Goal: Transaction & Acquisition: Download file/media

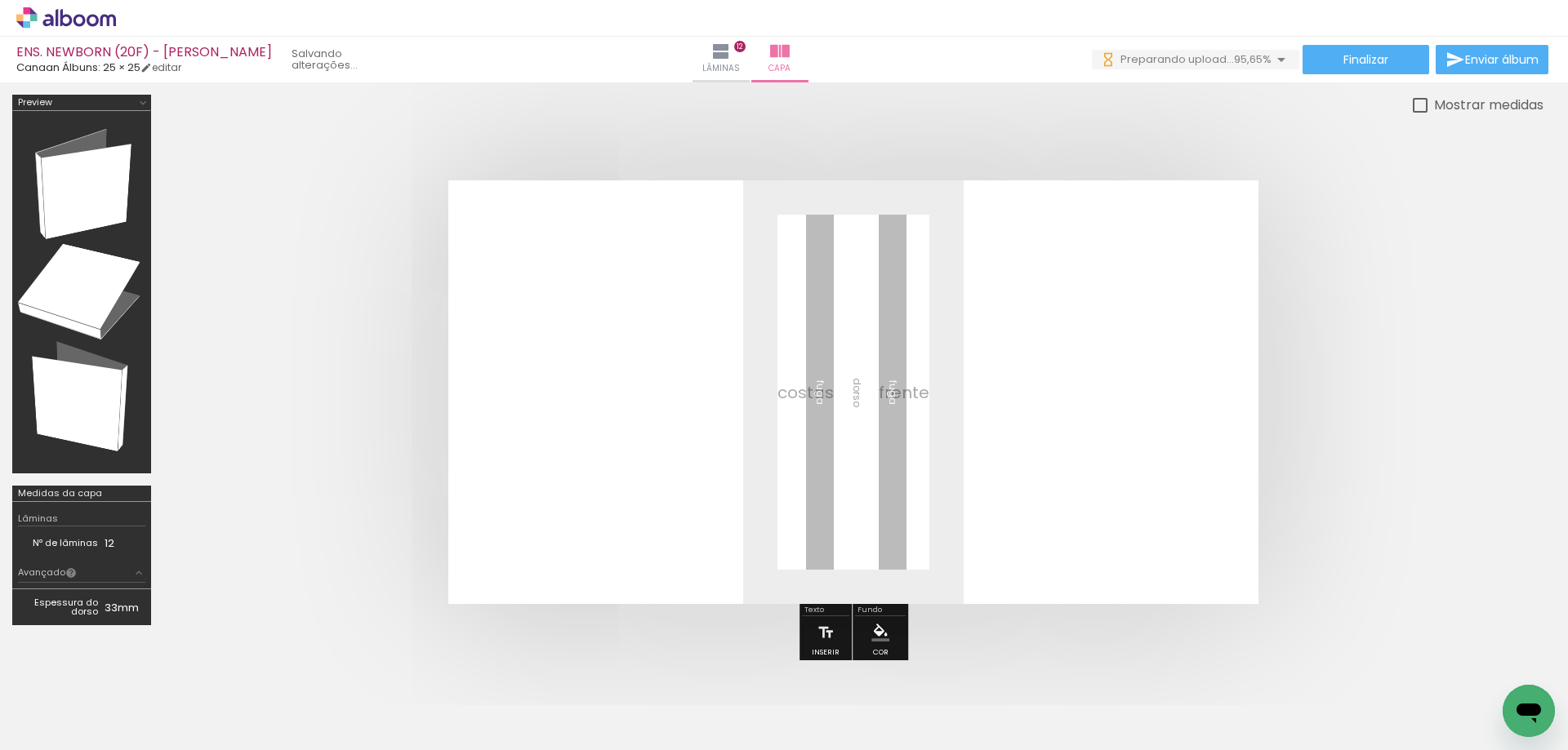
scroll to position [0, 674]
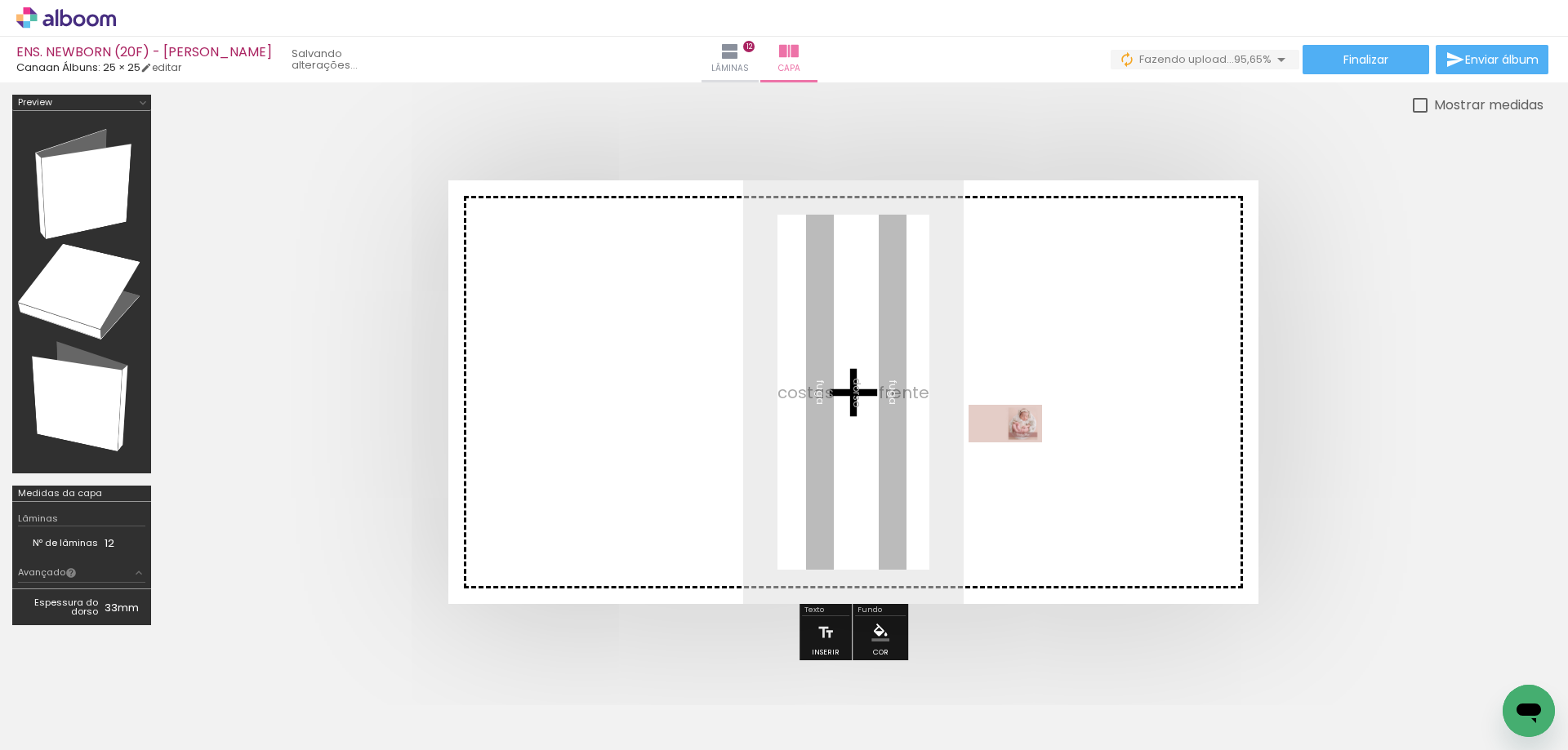
drag, startPoint x: 1495, startPoint y: 689, endPoint x: 1018, endPoint y: 454, distance: 531.7
click at [1018, 454] on quentale-workspace at bounding box center [784, 375] width 1568 height 750
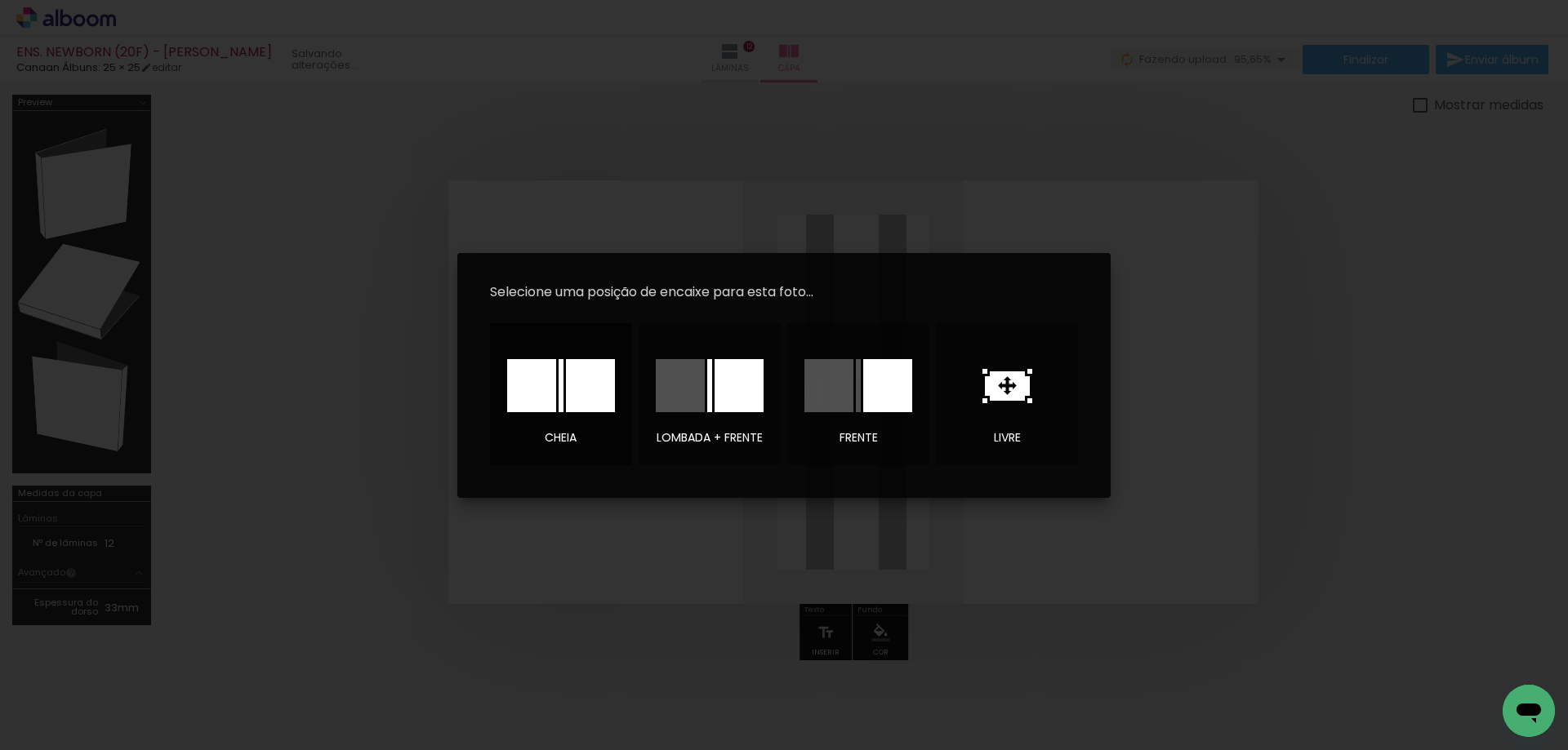
click at [573, 393] on div at bounding box center [590, 386] width 49 height 53
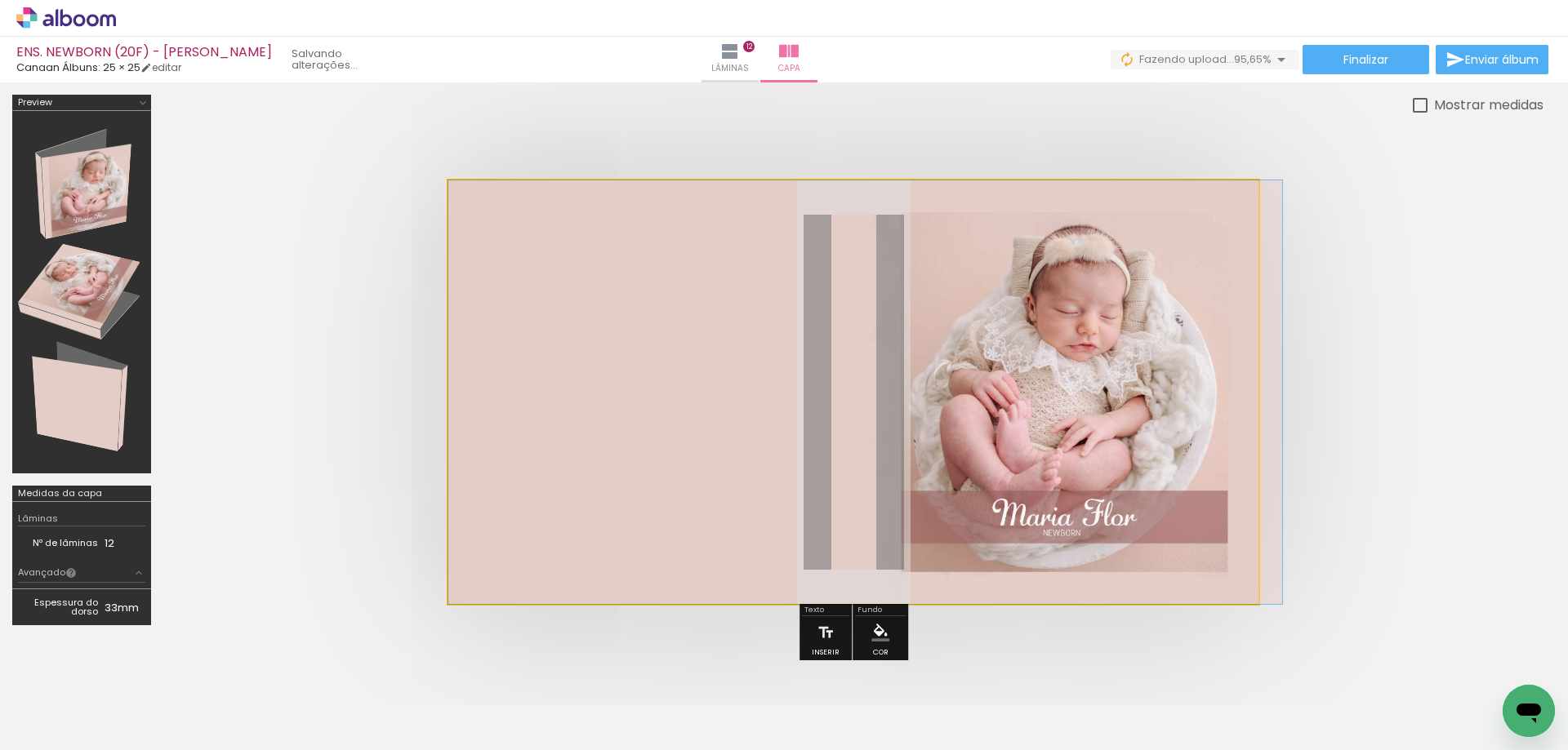
drag, startPoint x: 1001, startPoint y: 460, endPoint x: 1018, endPoint y: 461, distance: 17.0
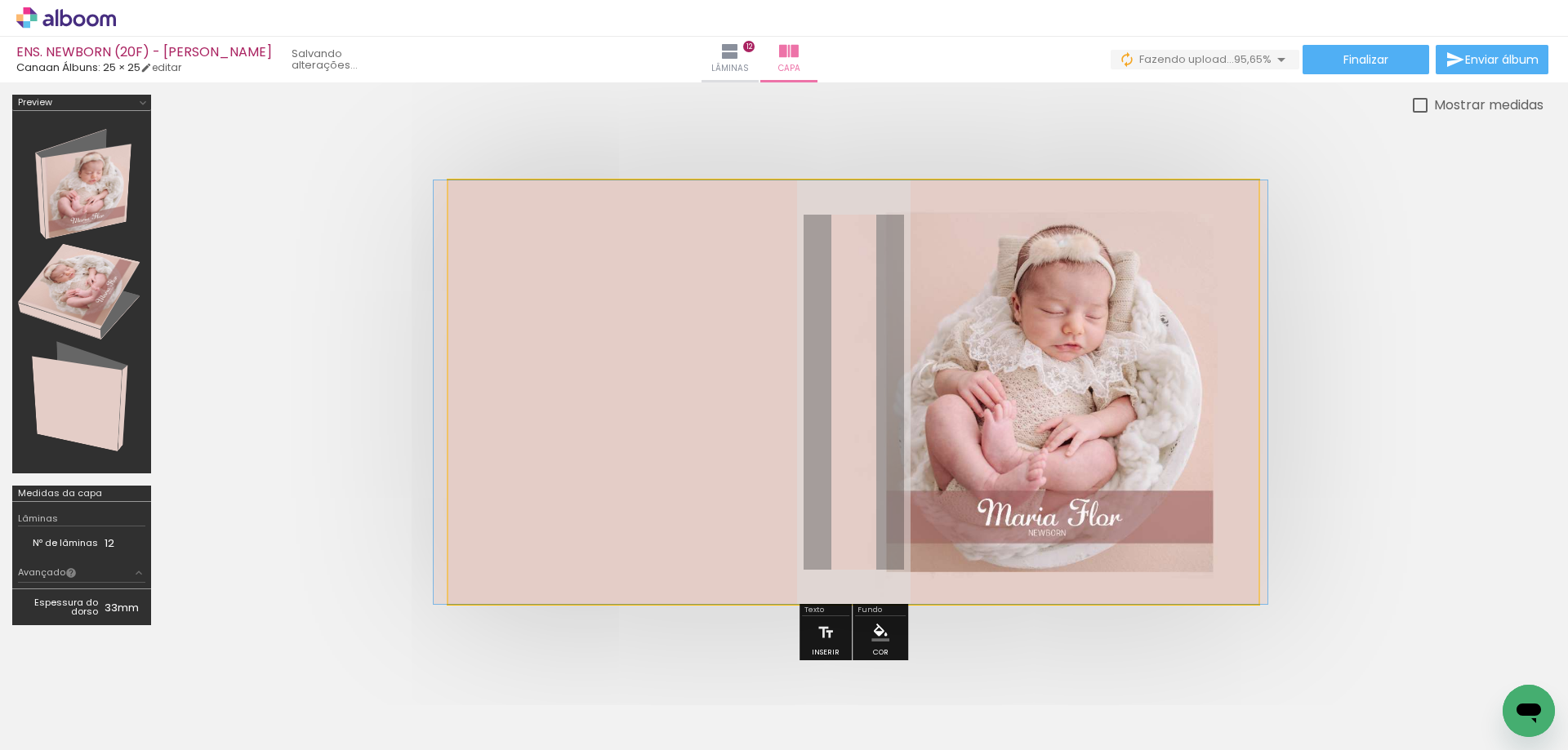
drag, startPoint x: 1018, startPoint y: 461, endPoint x: 1003, endPoint y: 462, distance: 15.0
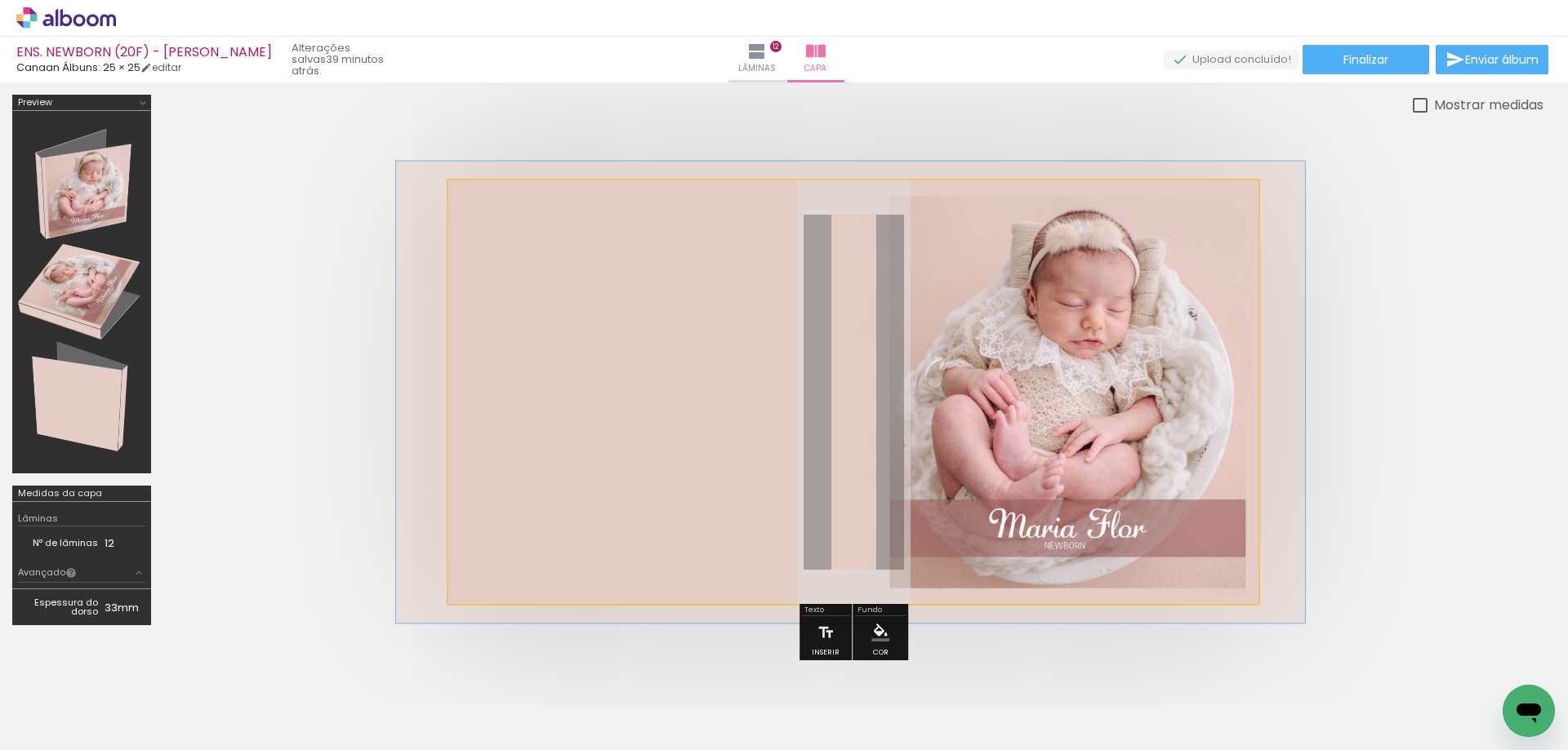
click at [517, 223] on div at bounding box center [516, 222] width 15 height 15
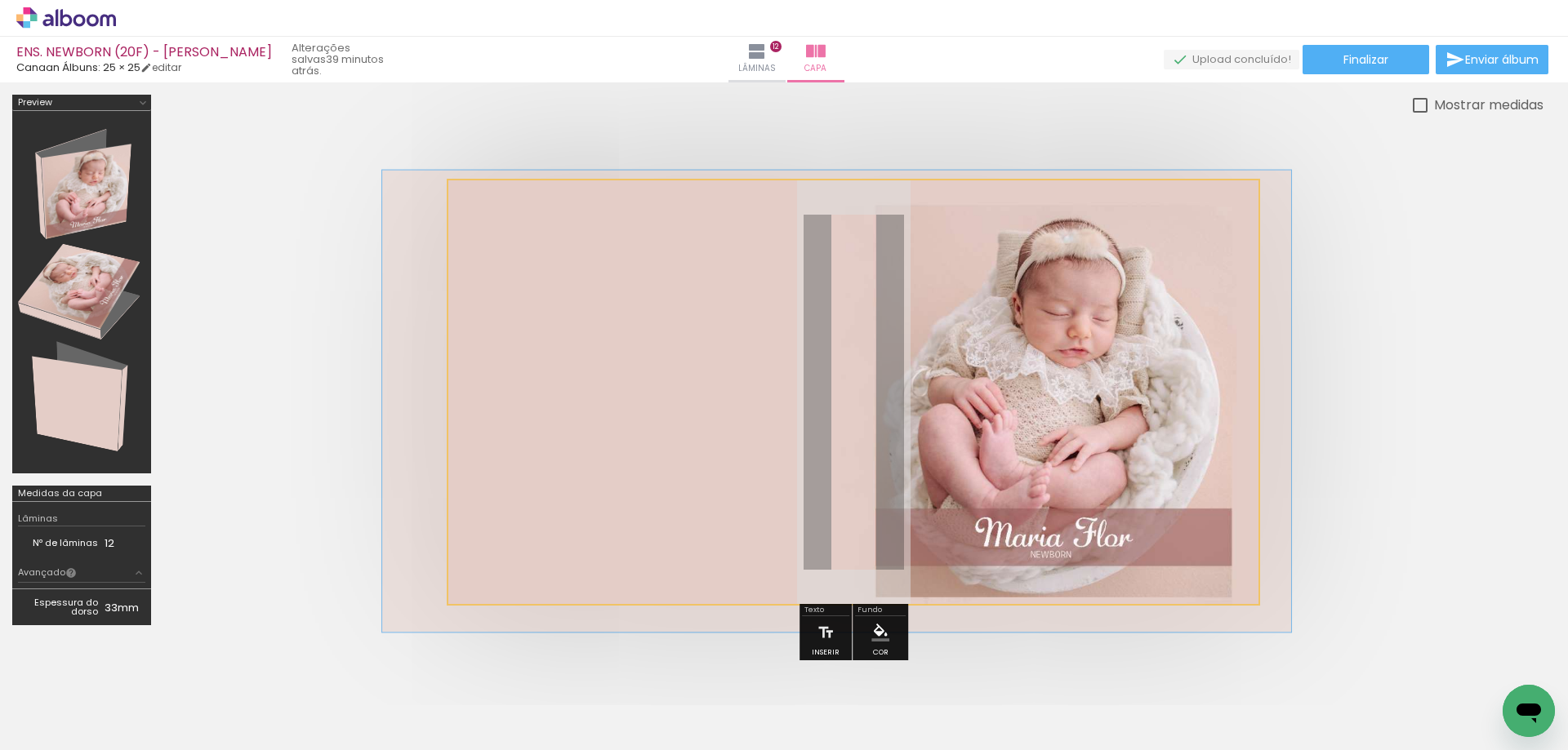
drag, startPoint x: 989, startPoint y: 428, endPoint x: 974, endPoint y: 437, distance: 17.5
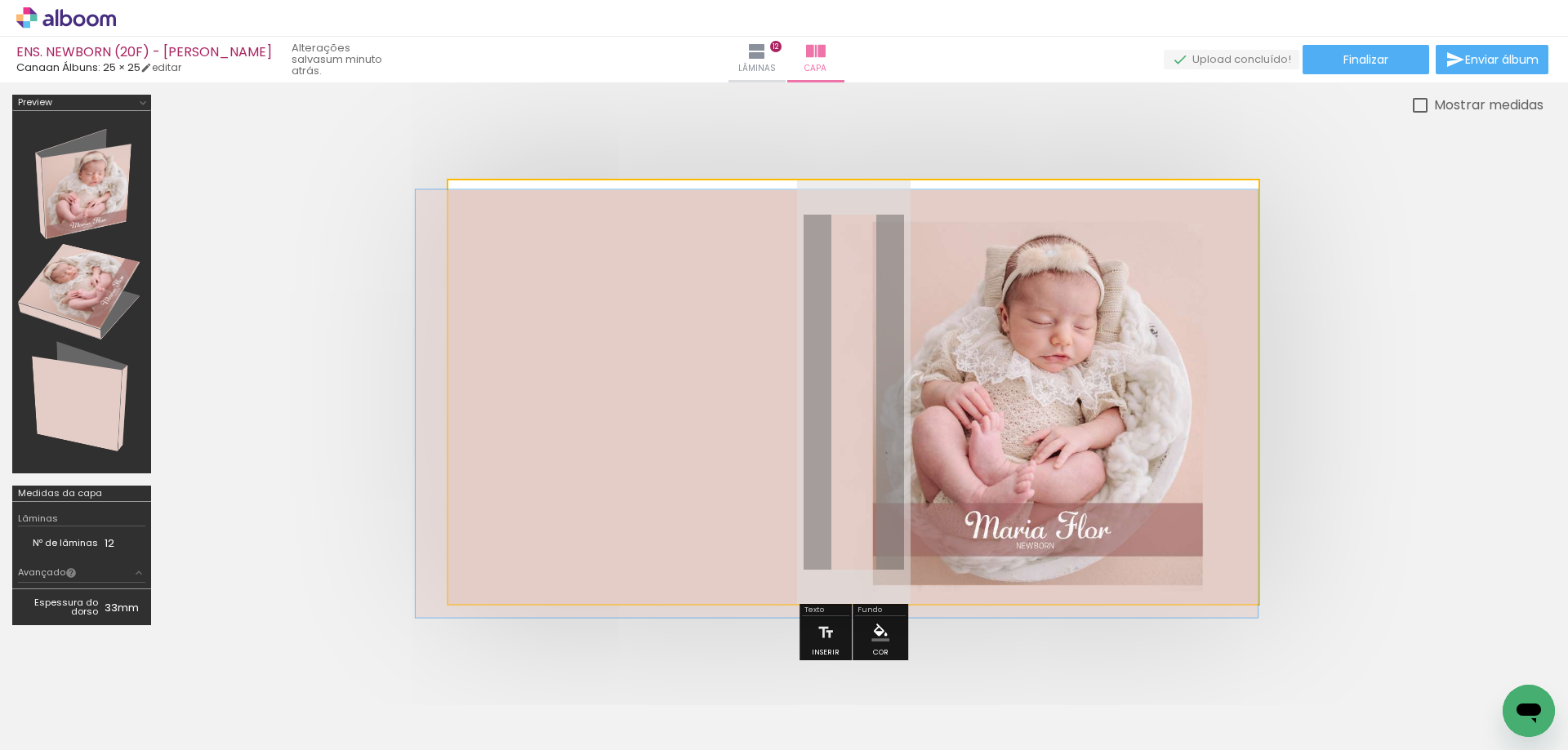
click at [512, 221] on div at bounding box center [512, 222] width 15 height 15
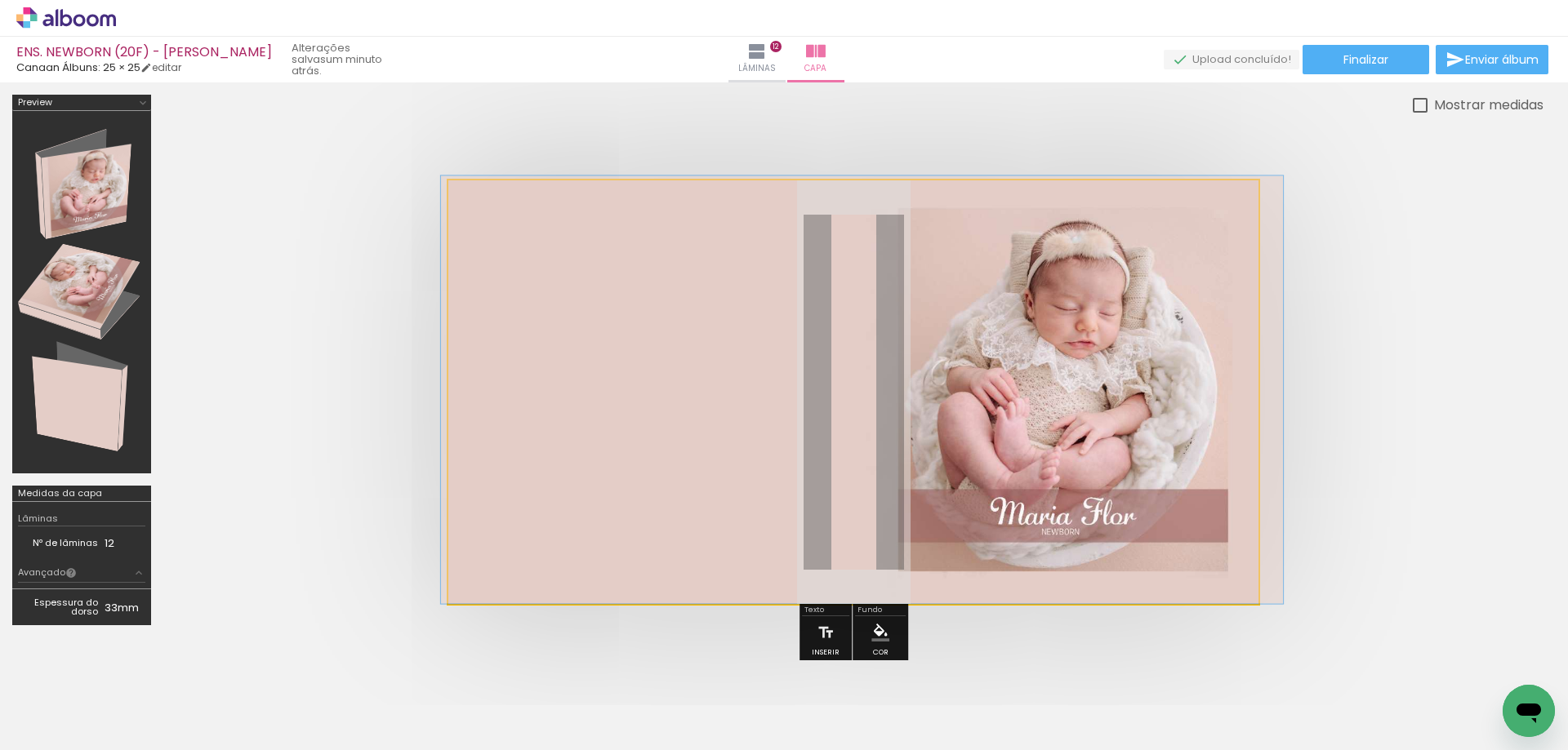
drag, startPoint x: 690, startPoint y: 352, endPoint x: 715, endPoint y: 336, distance: 29.7
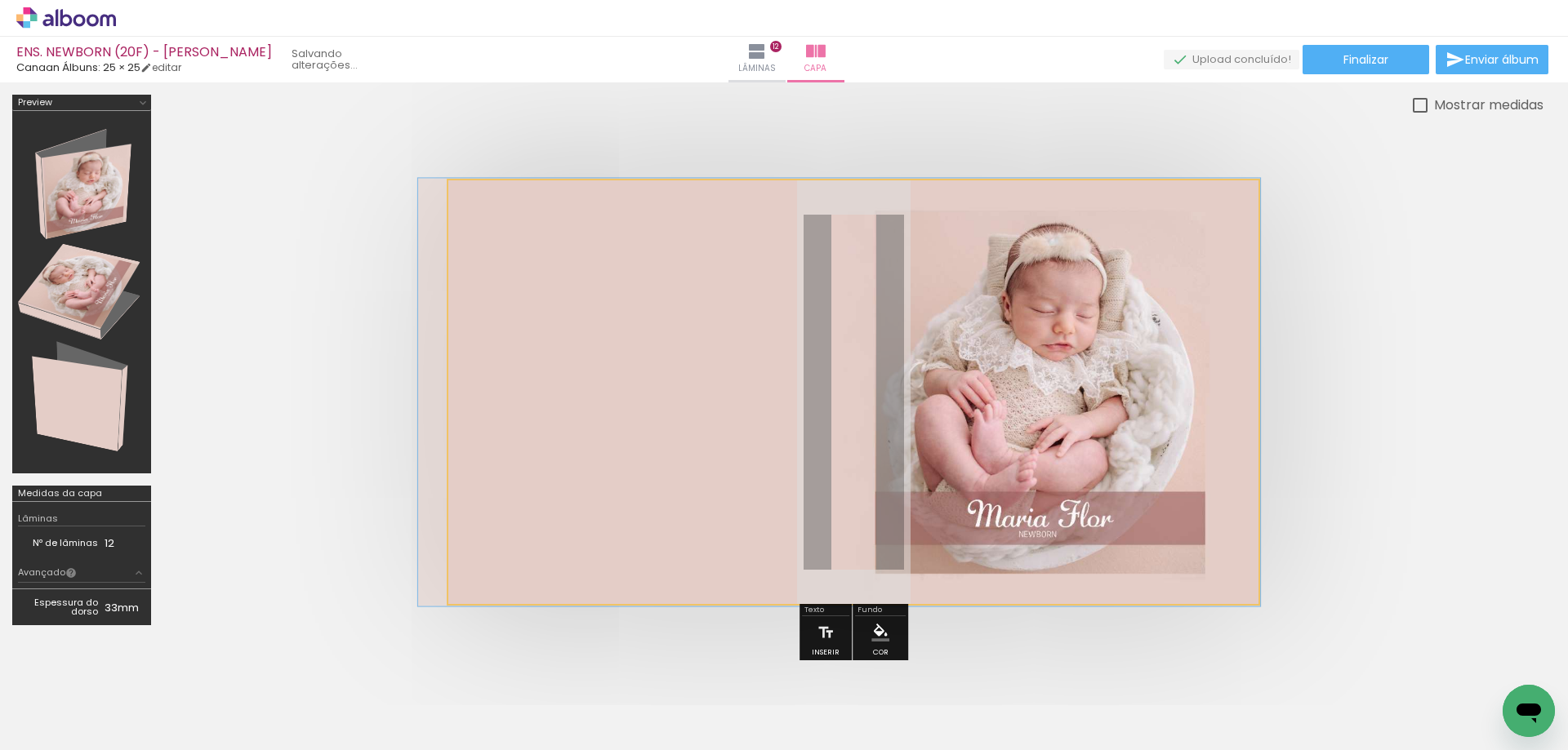
drag, startPoint x: 975, startPoint y: 408, endPoint x: 948, endPoint y: 410, distance: 27.1
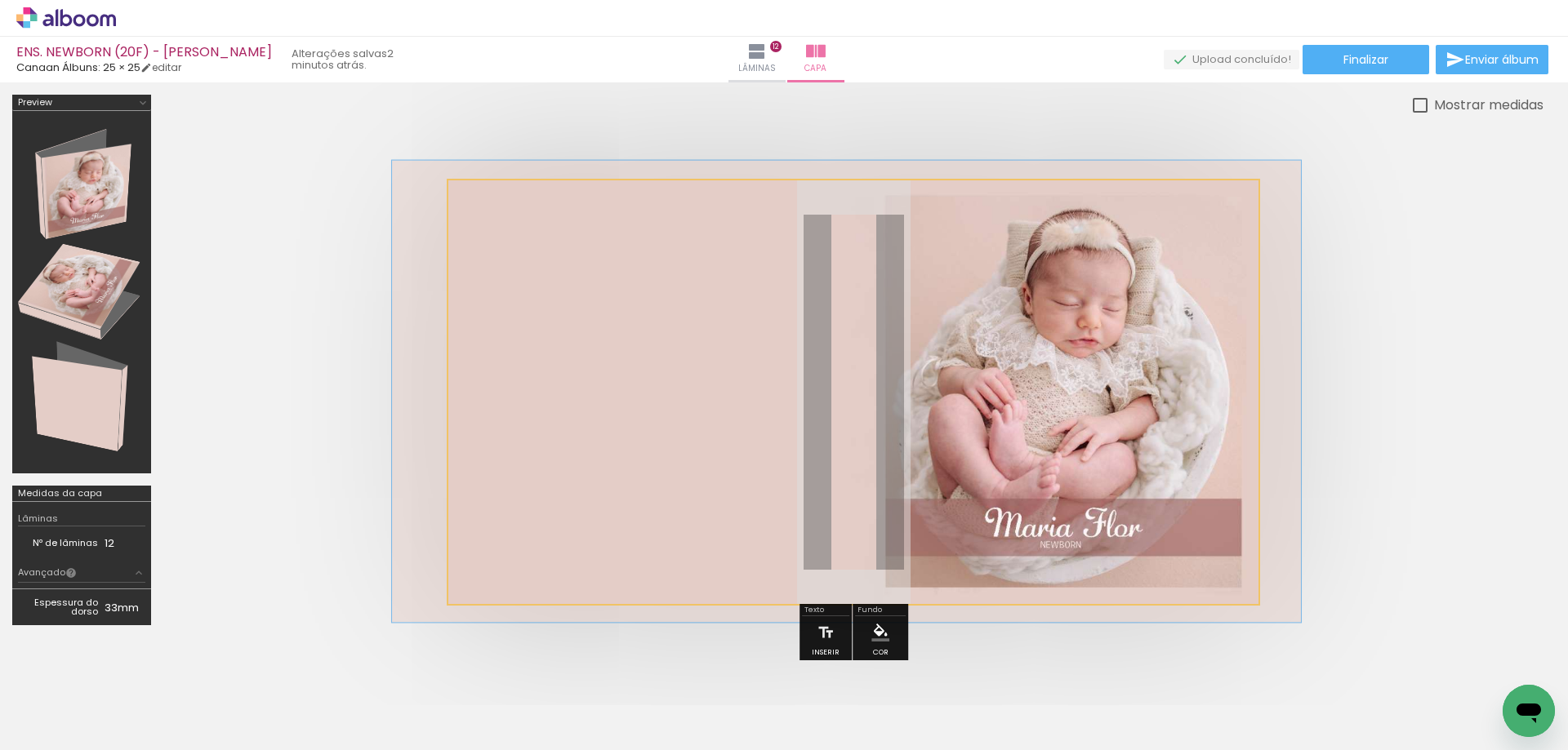
type paper-slider "109"
click at [522, 225] on div at bounding box center [516, 222] width 26 height 26
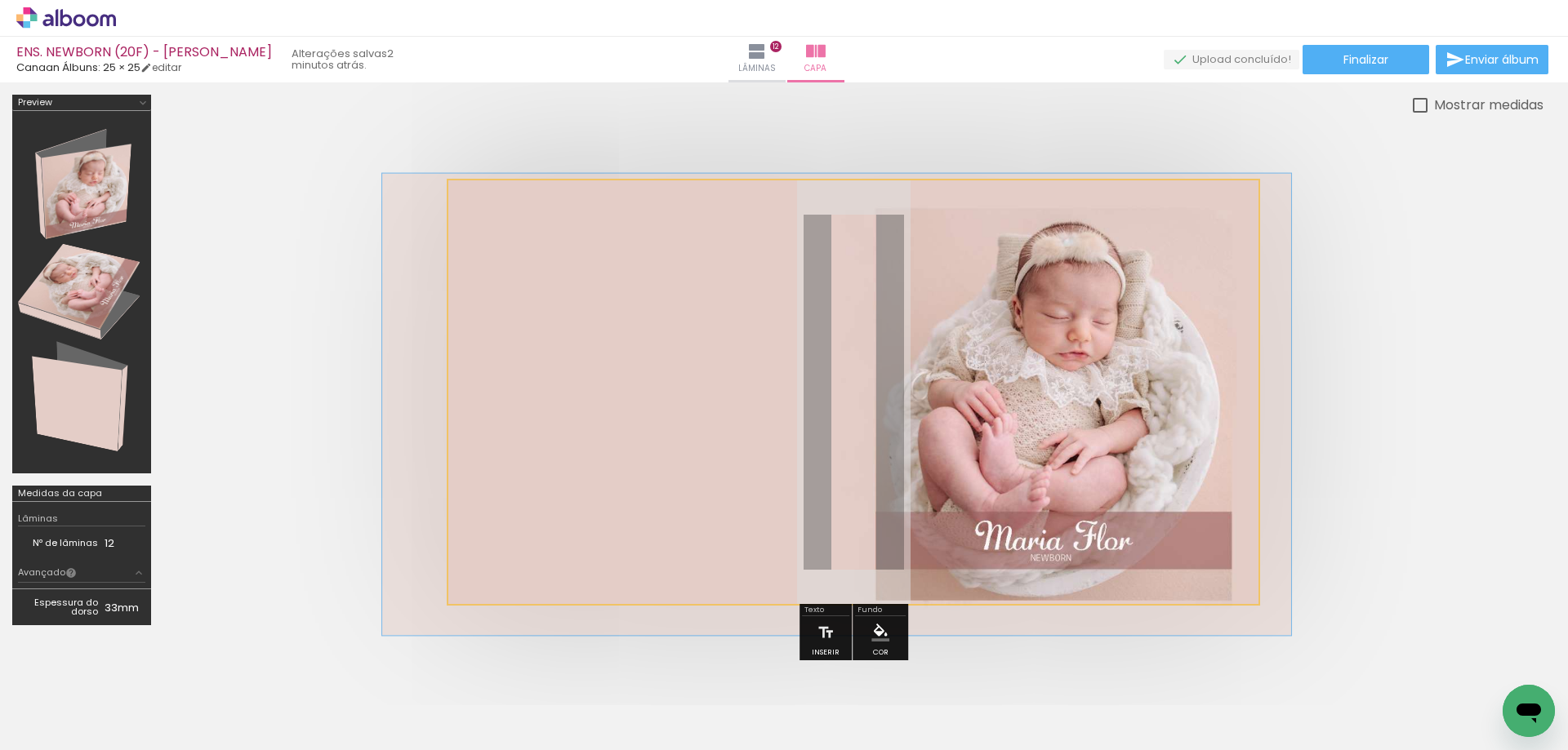
drag, startPoint x: 980, startPoint y: 389, endPoint x: 970, endPoint y: 402, distance: 16.4
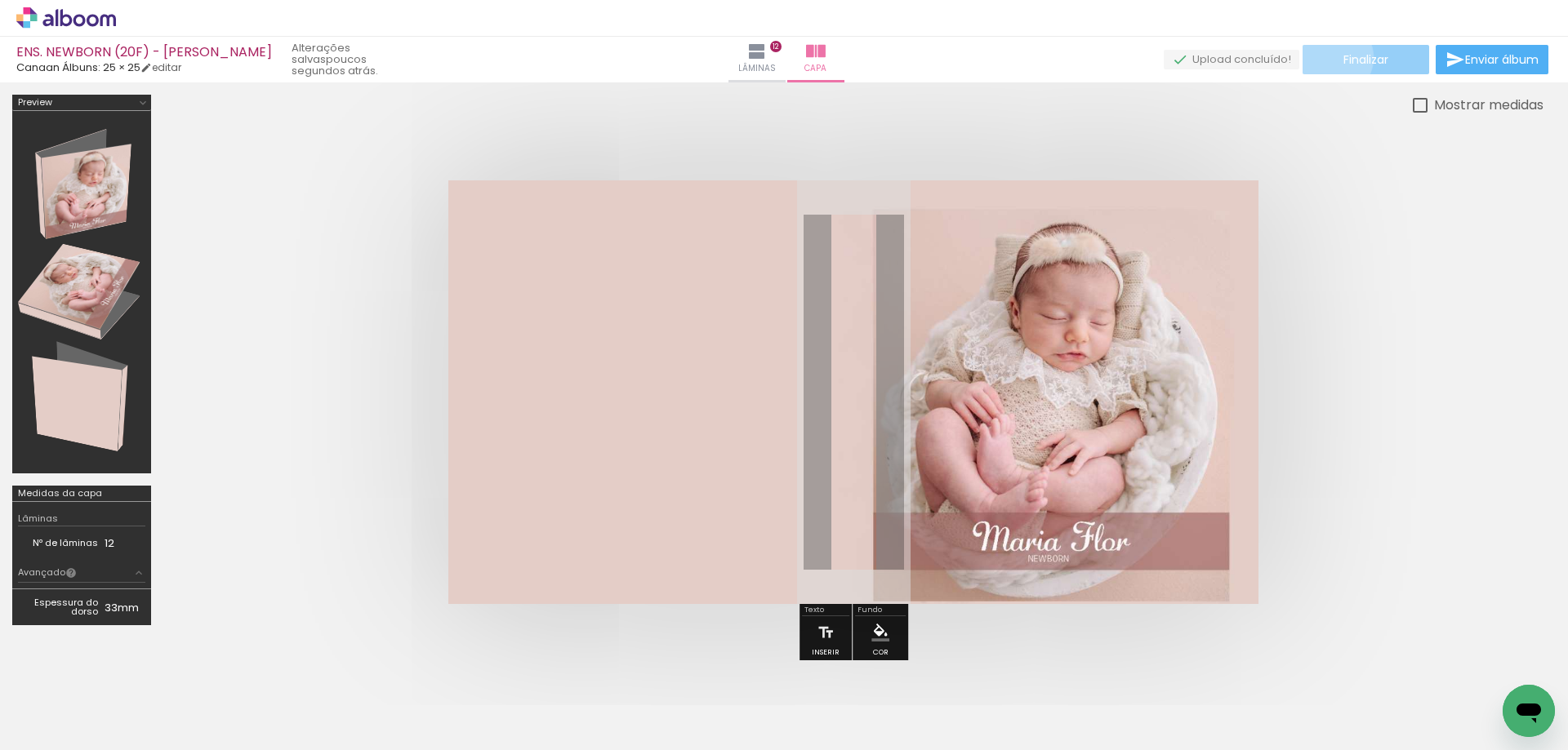
click at [1327, 57] on paper-button "Finalizar" at bounding box center [1366, 60] width 127 height 29
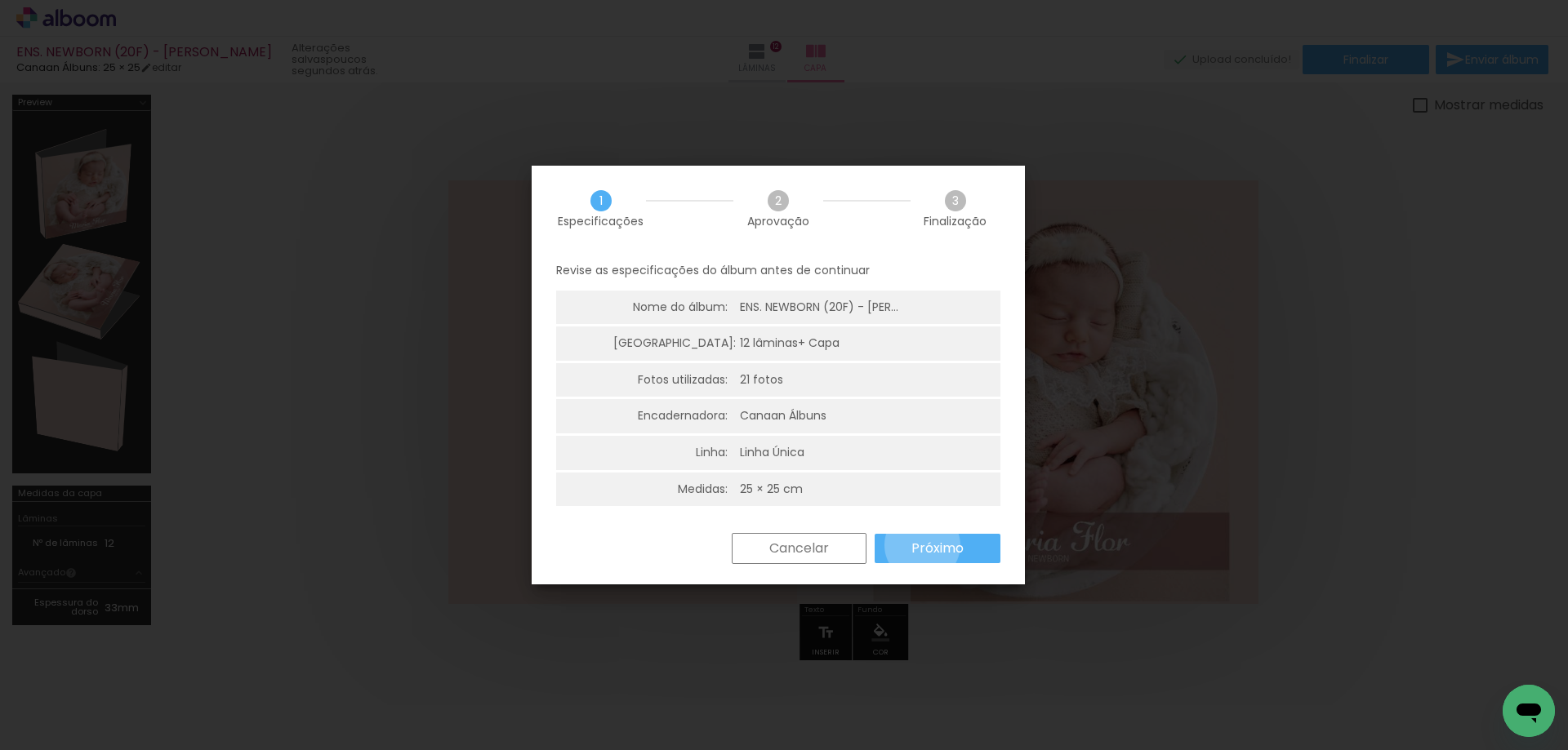
click at [0, 0] on slot "Próximo" at bounding box center [0, 0] width 0 height 0
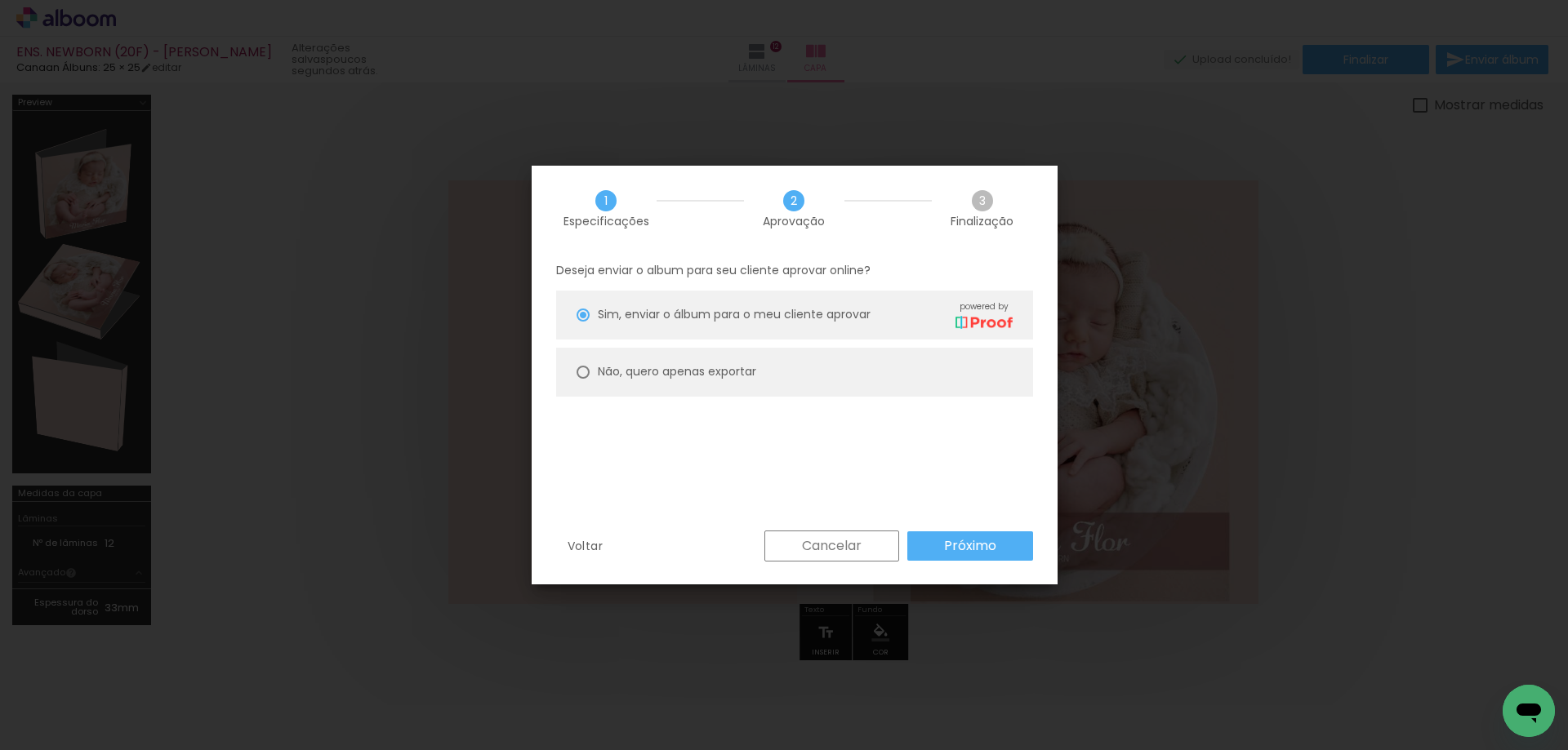
click at [0, 0] on slot "Não, quero apenas exportar" at bounding box center [0, 0] width 0 height 0
type paper-radio-button "on"
click at [0, 0] on slot "Próximo" at bounding box center [0, 0] width 0 height 0
type input "Alta, 300 DPI"
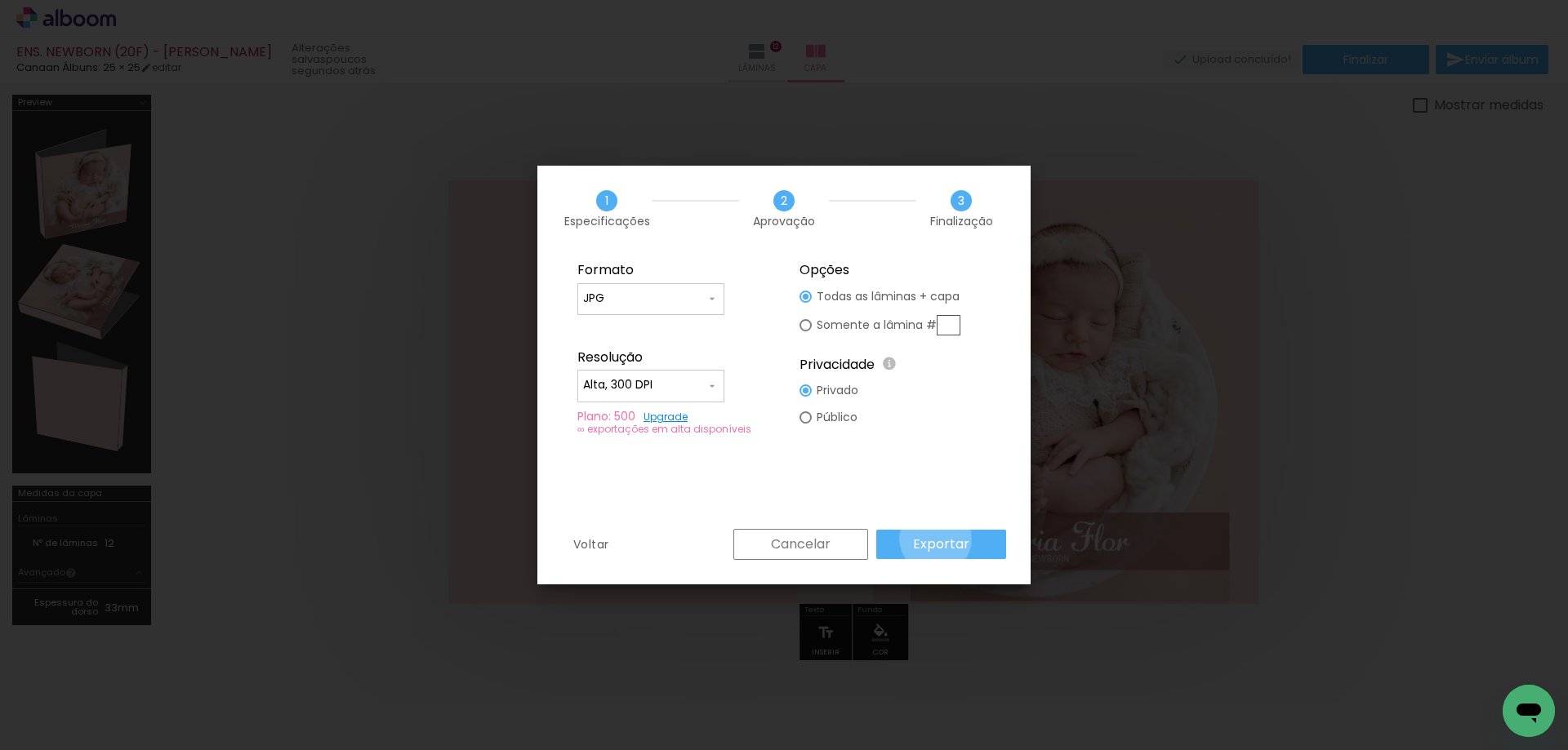
click at [0, 0] on slot "Exportar" at bounding box center [0, 0] width 0 height 0
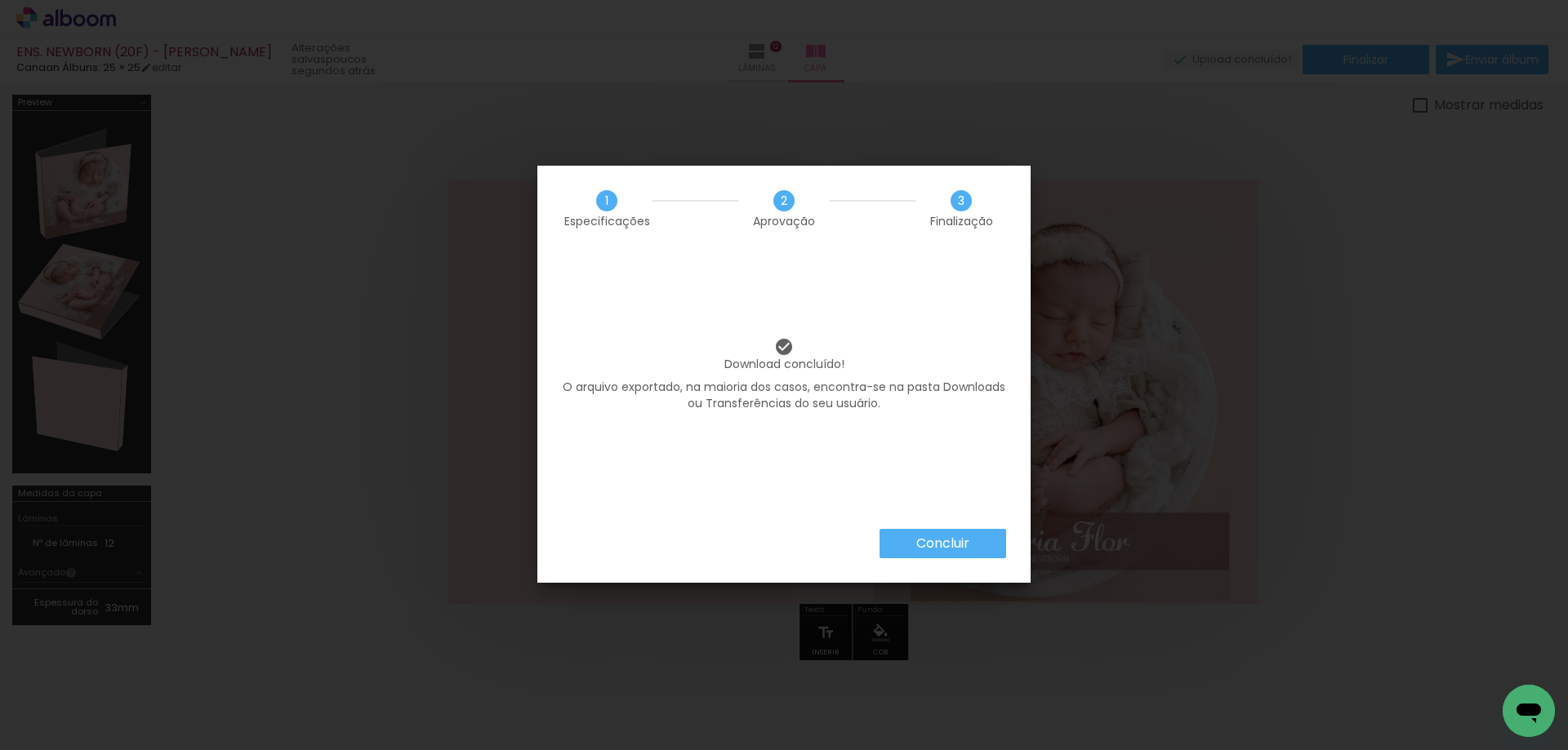
click at [0, 0] on slot "Concluir" at bounding box center [0, 0] width 0 height 0
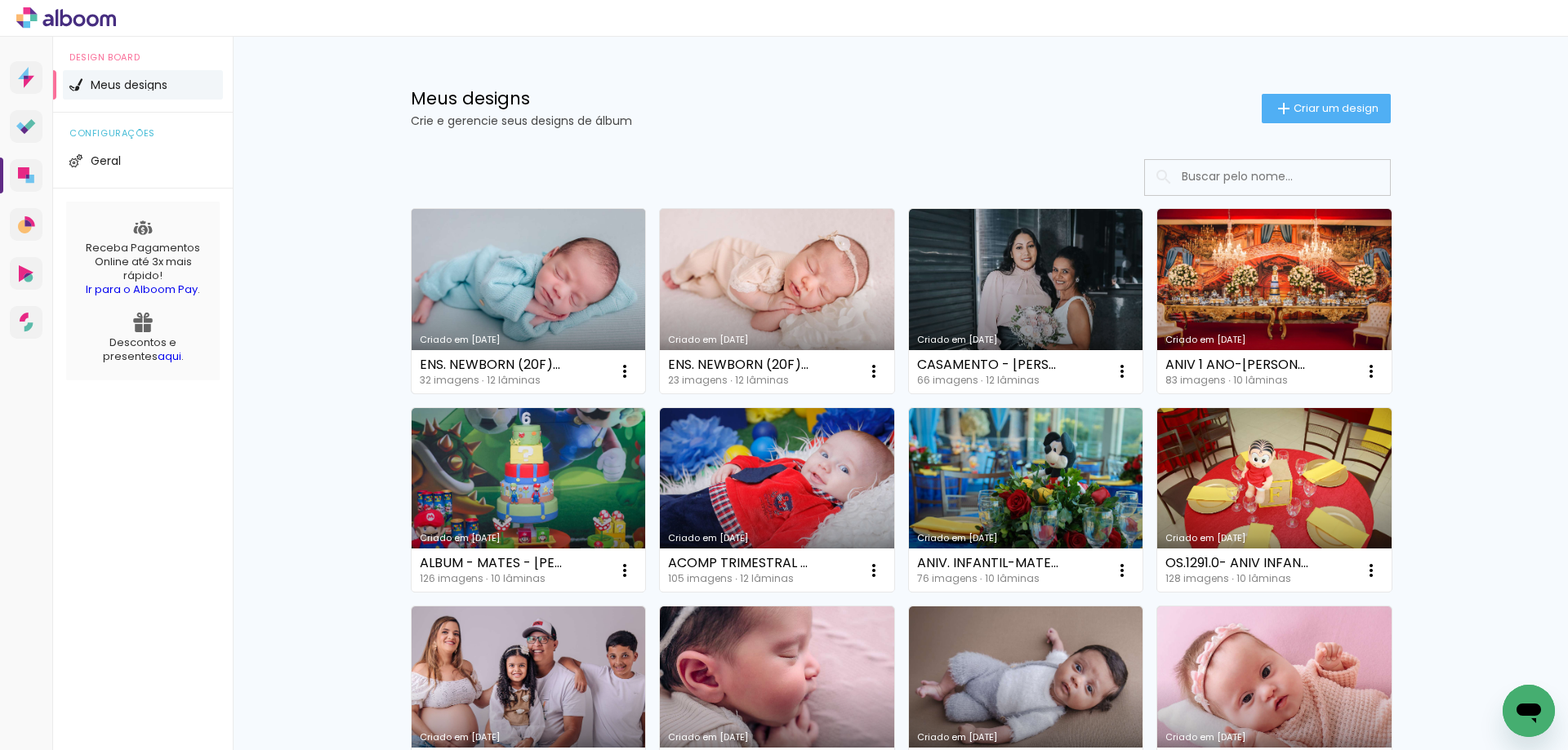
click at [496, 267] on link "Criado em [DATE]" at bounding box center [528, 301] width 235 height 185
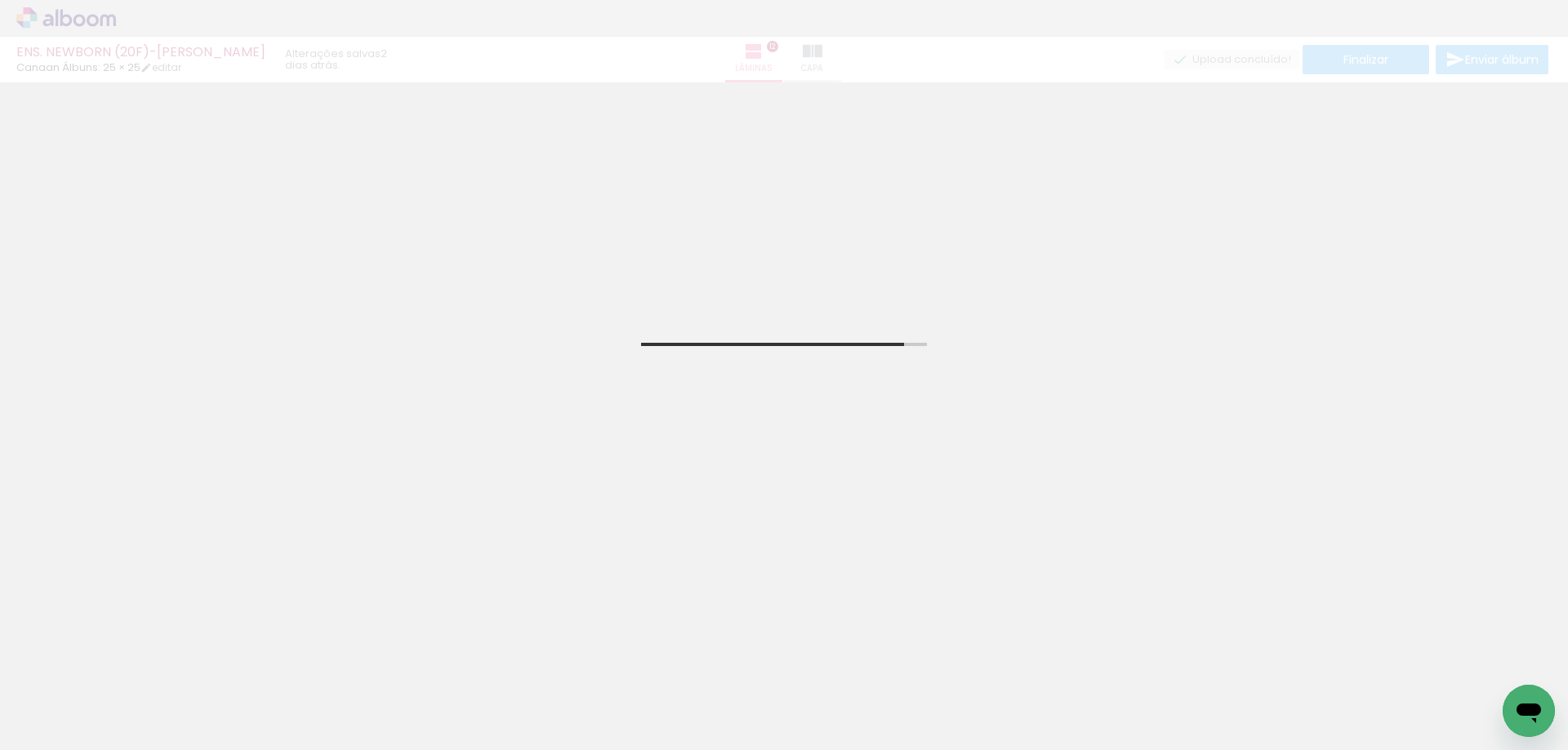
scroll to position [0, 1497]
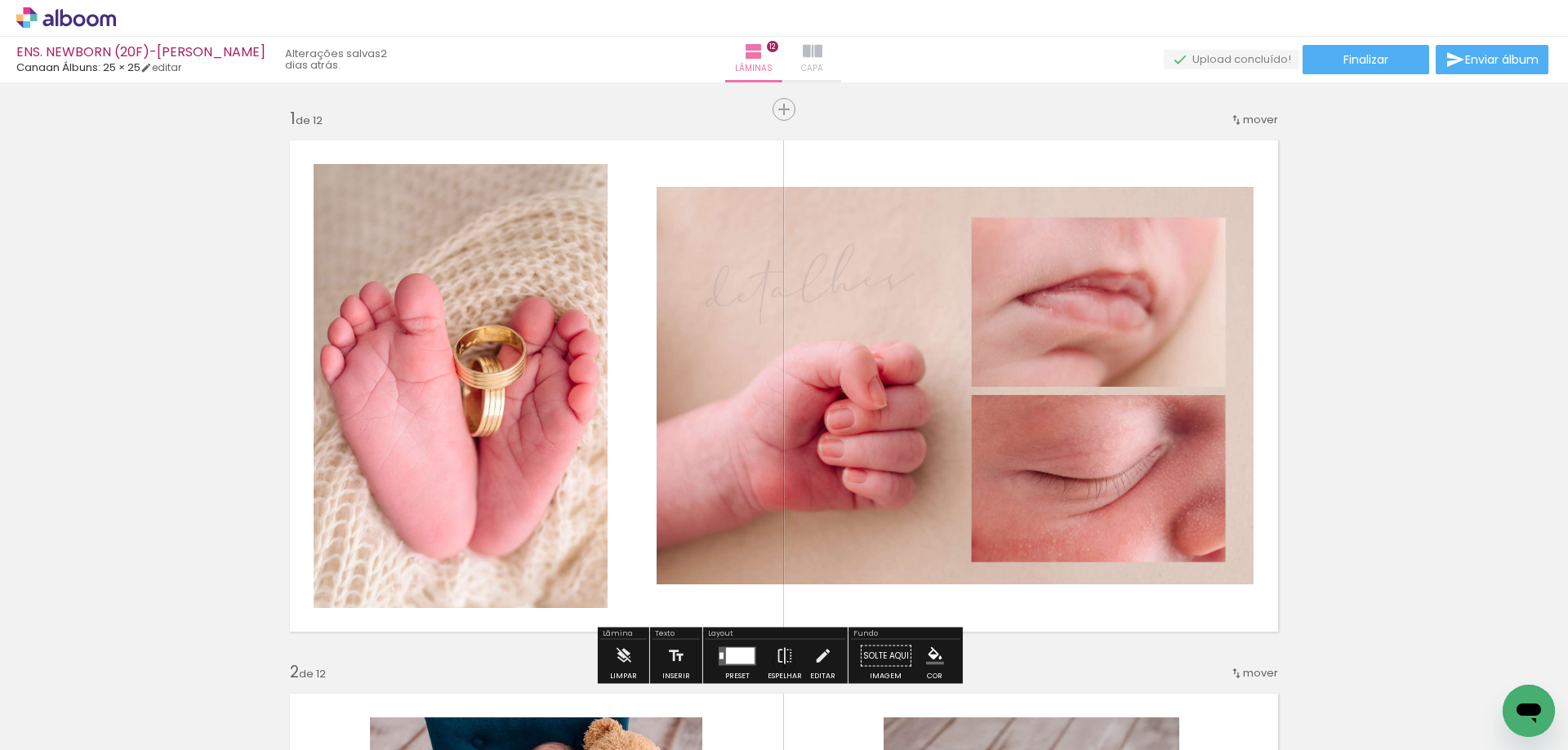
click at [804, 59] on iron-icon at bounding box center [812, 51] width 19 height 19
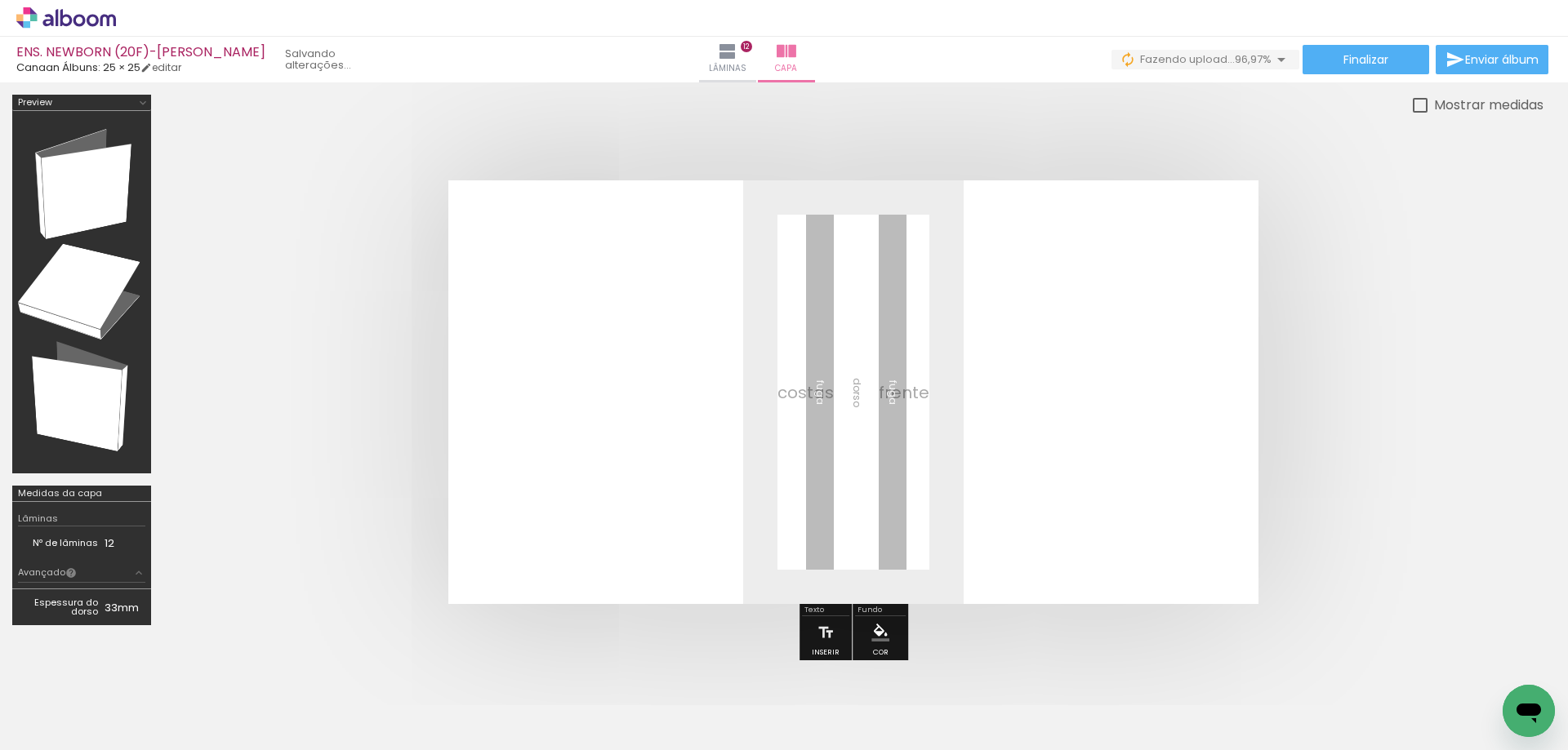
scroll to position [0, 1589]
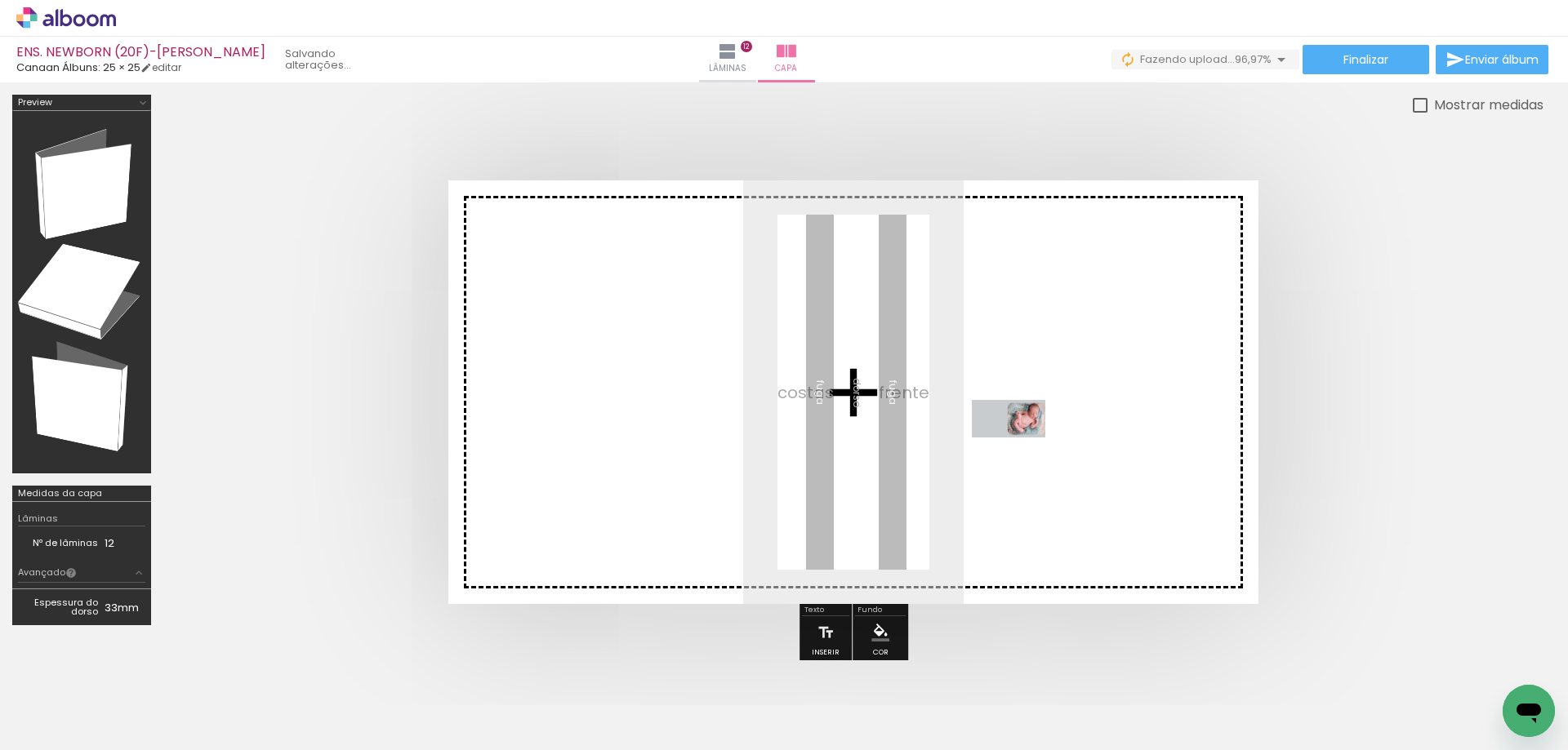
drag, startPoint x: 1482, startPoint y: 702, endPoint x: 1020, endPoint y: 449, distance: 526.7
click at [1020, 449] on quentale-workspace at bounding box center [784, 375] width 1568 height 750
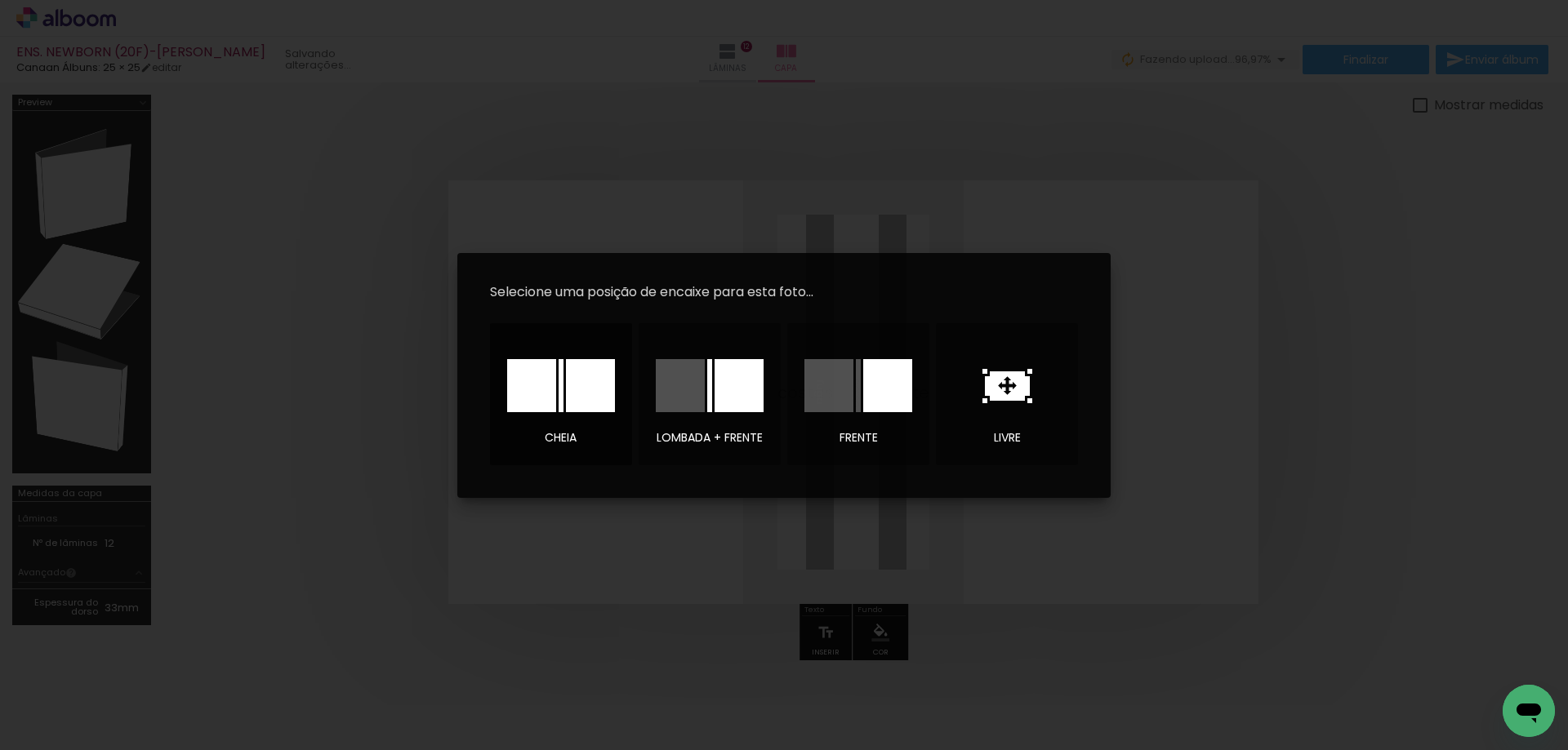
click at [586, 399] on div at bounding box center [590, 386] width 49 height 53
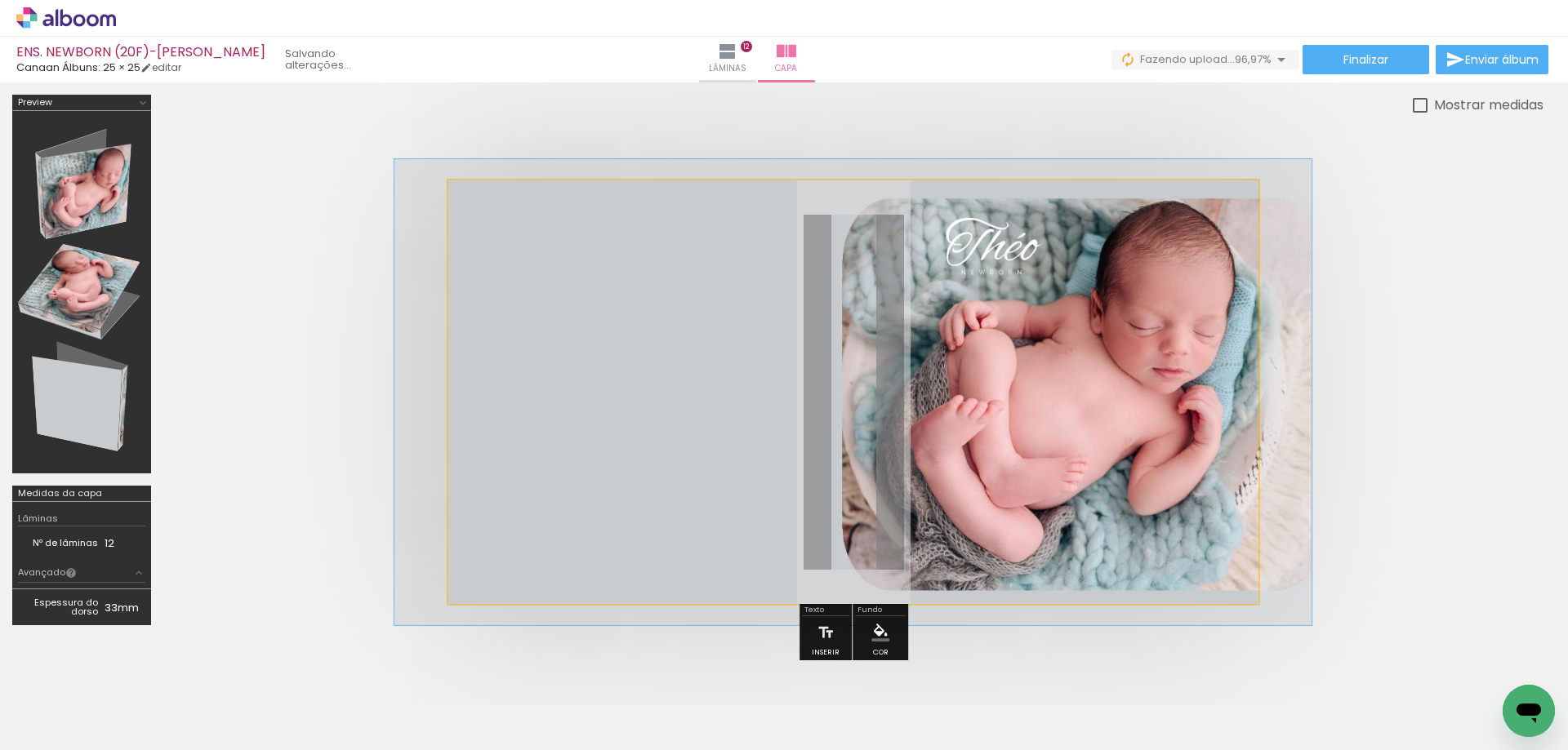
type paper-slider "110"
click at [518, 221] on div at bounding box center [517, 222] width 15 height 15
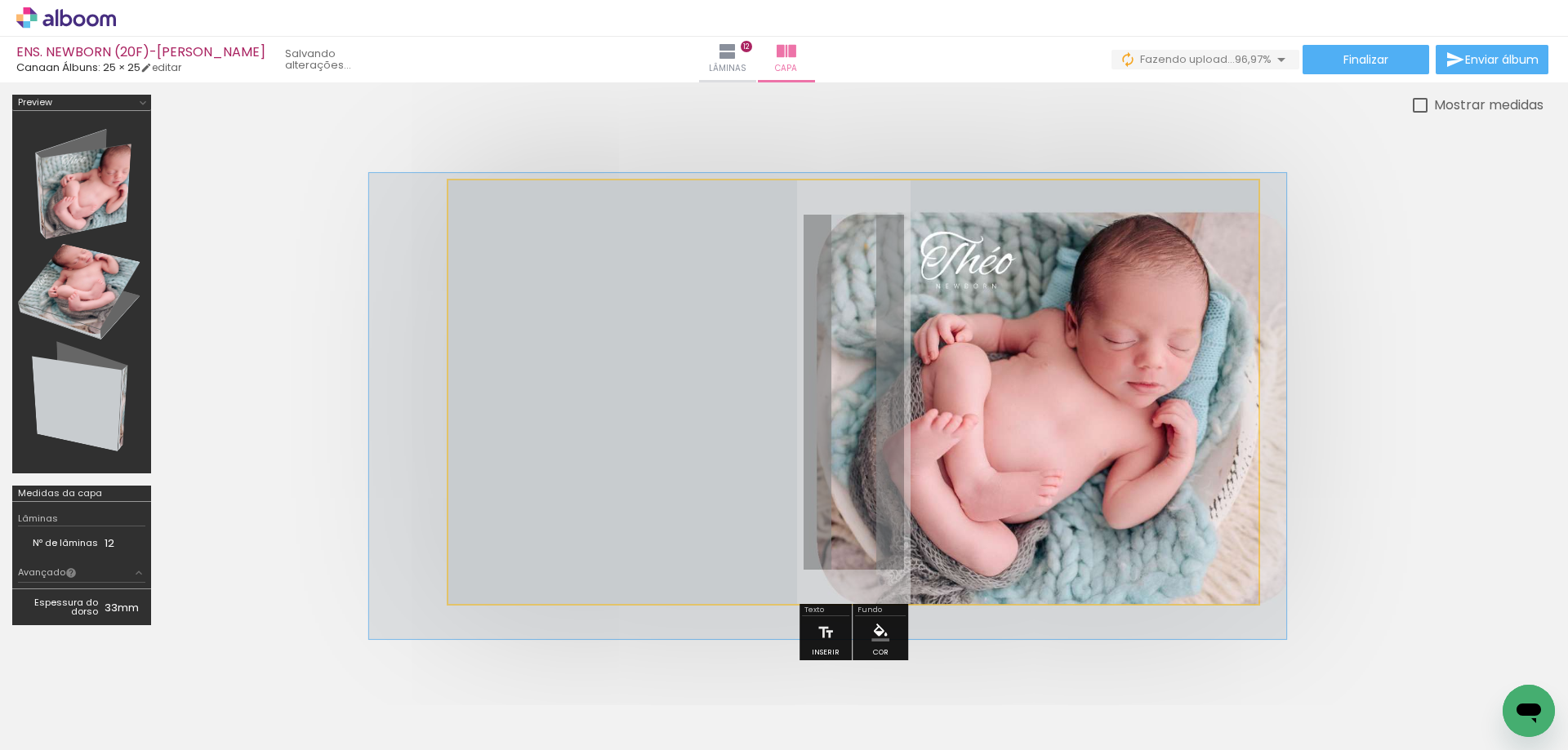
scroll to position [0, 1589]
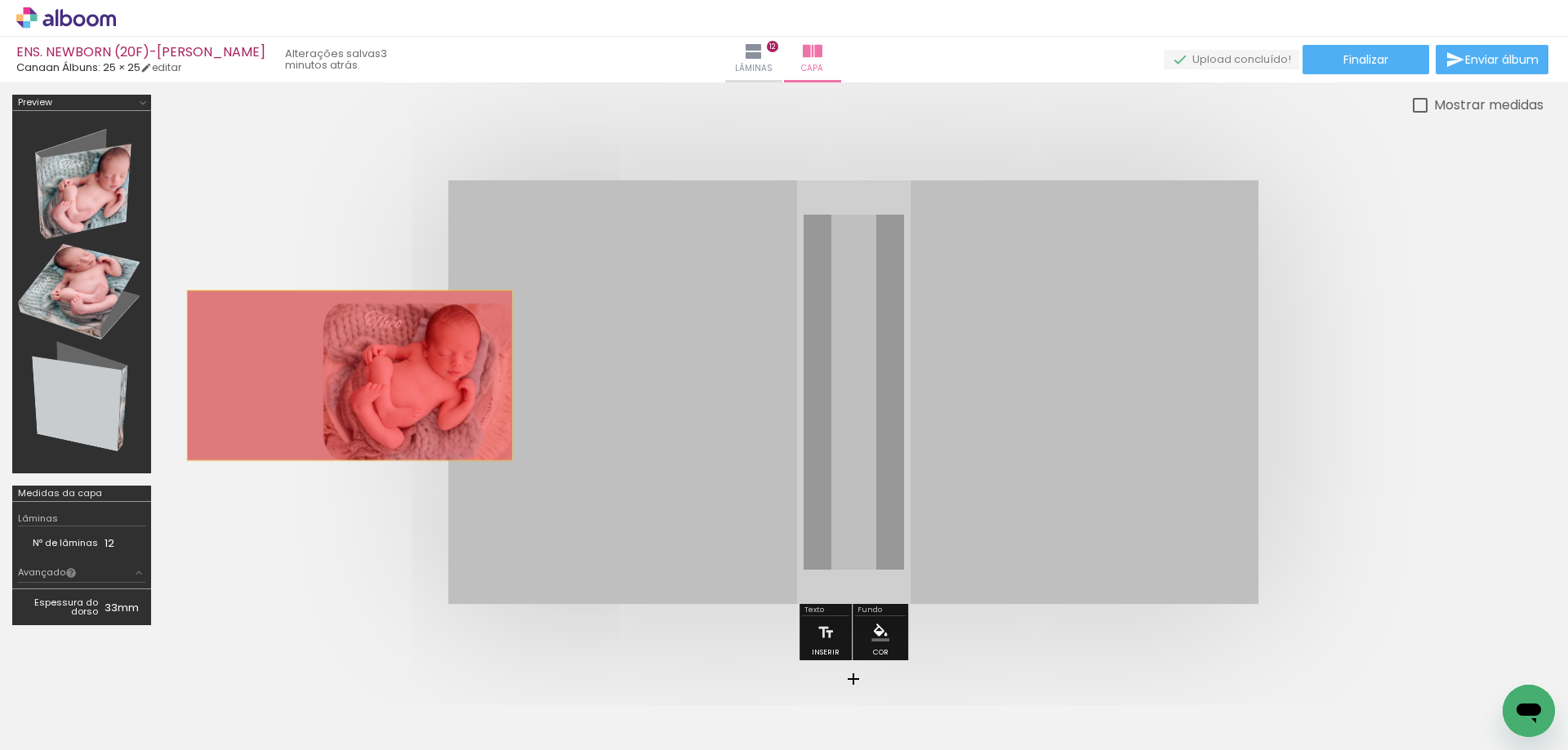
drag, startPoint x: 943, startPoint y: 386, endPoint x: 345, endPoint y: 374, distance: 598.1
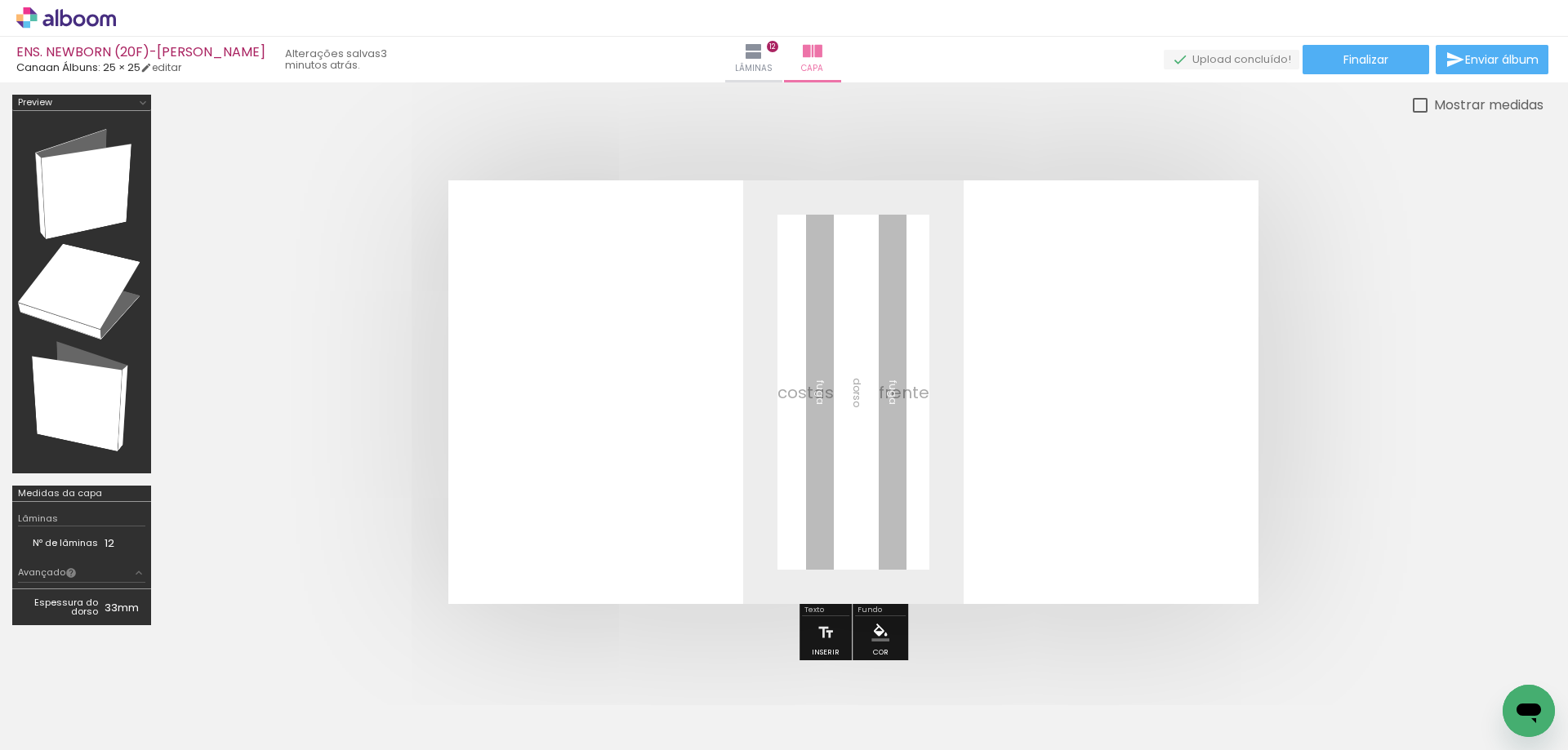
click at [1469, 662] on iron-icon at bounding box center [1465, 663] width 17 height 17
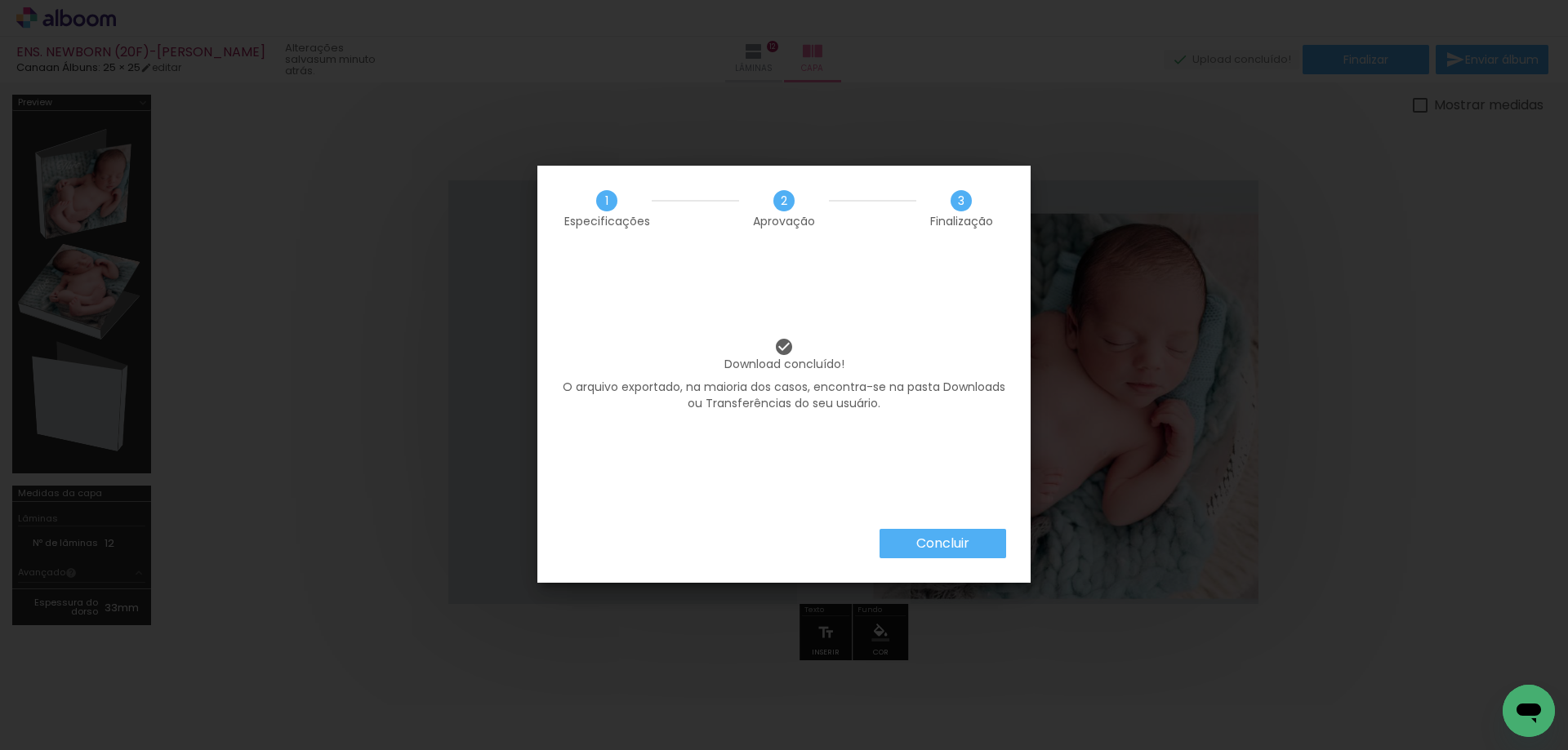
click at [0, 0] on slot "Concluir" at bounding box center [0, 0] width 0 height 0
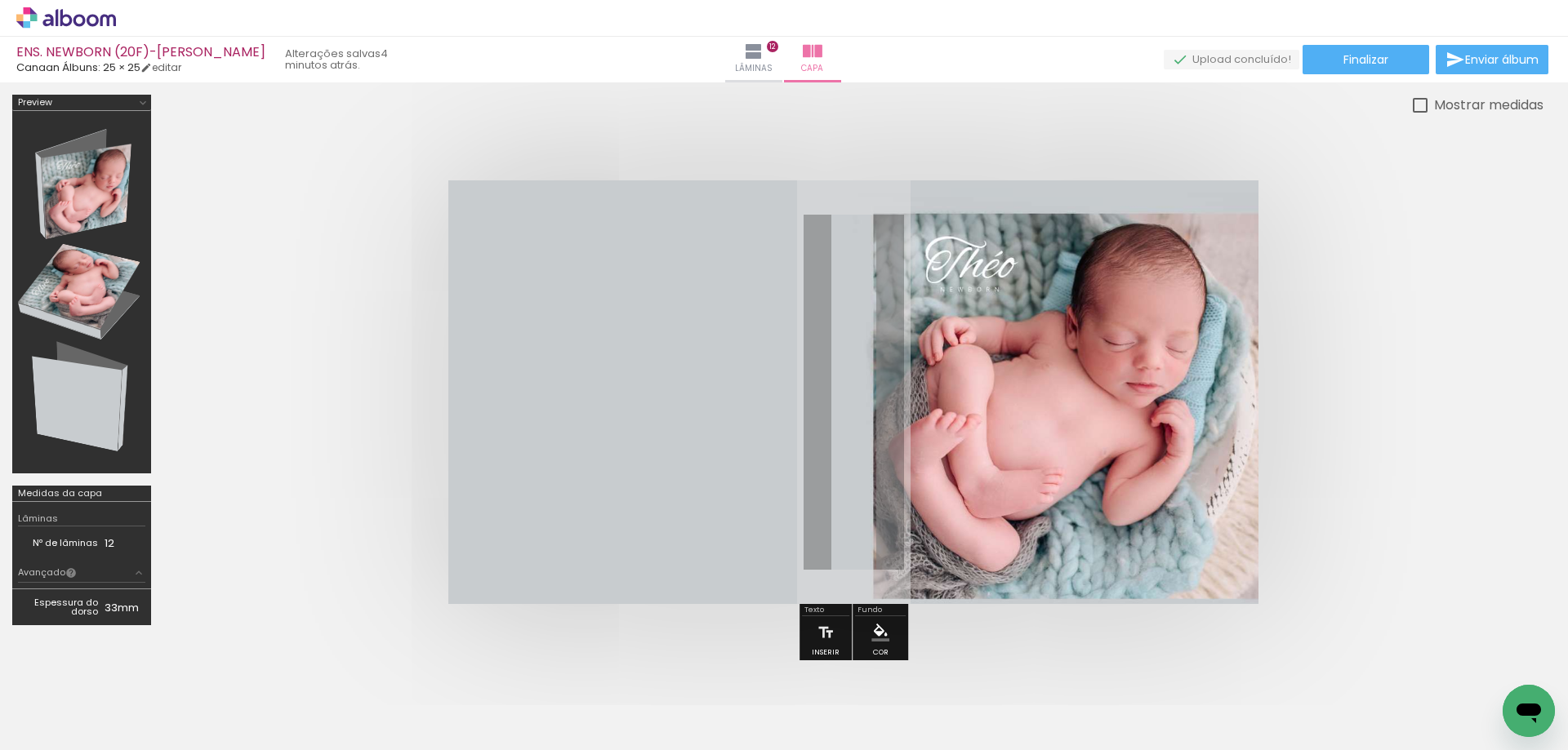
scroll to position [0, 1589]
